Goal: Communication & Community: Answer question/provide support

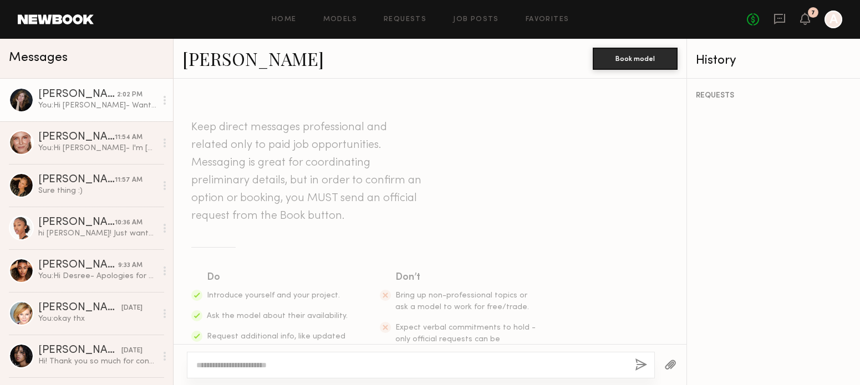
scroll to position [1897, 0]
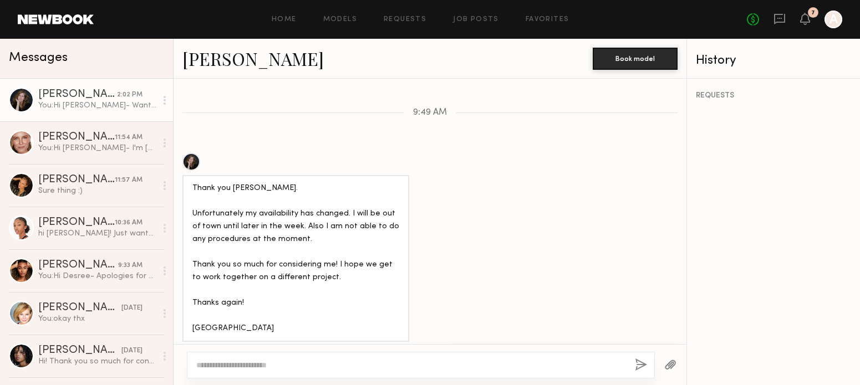
click at [91, 104] on div "You: Hi [PERSON_NAME]- Wanted to check-in if you were still interested?" at bounding box center [97, 105] width 118 height 11
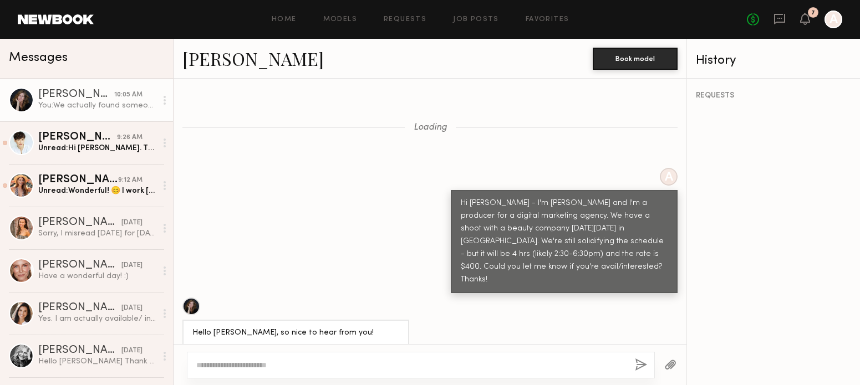
scroll to position [1577, 0]
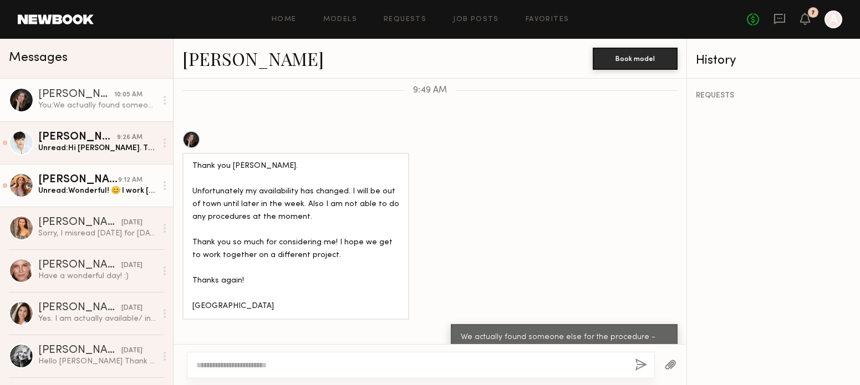
click at [95, 185] on div "[PERSON_NAME]" at bounding box center [78, 180] width 80 height 11
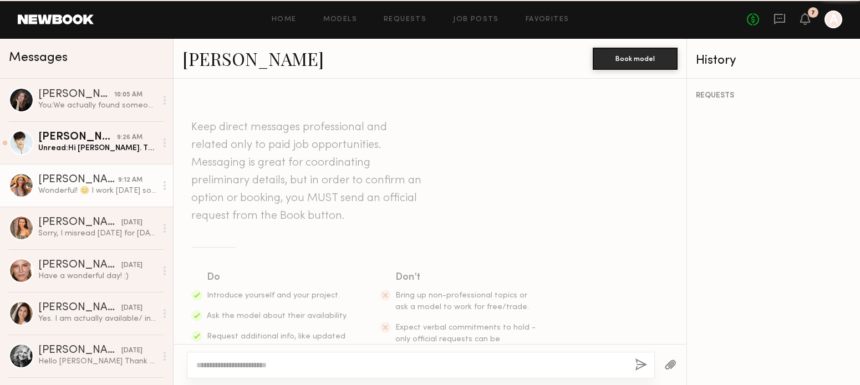
scroll to position [639, 0]
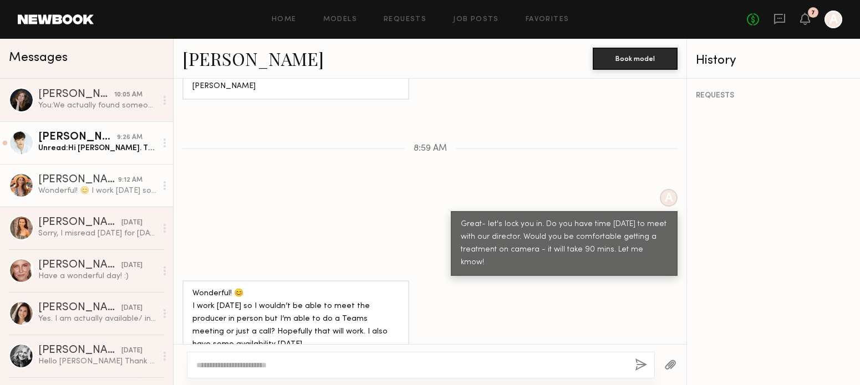
click at [63, 146] on div "Unread: Hi [PERSON_NAME]. Thank you for reaching out. I am available. Let me kn…" at bounding box center [97, 148] width 118 height 11
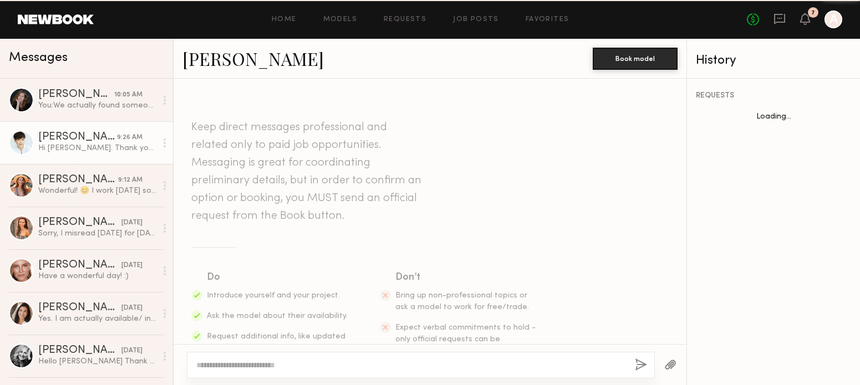
scroll to position [392, 0]
